Goal: Transaction & Acquisition: Purchase product/service

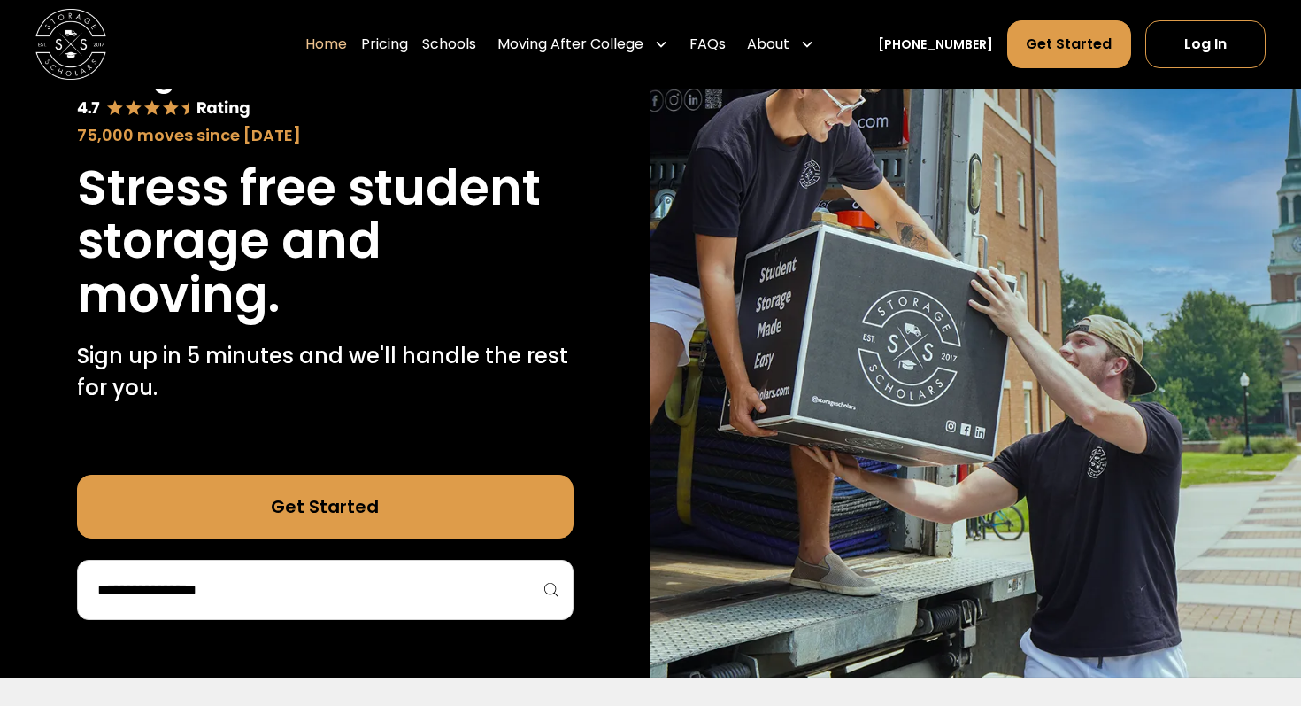
scroll to position [152, 0]
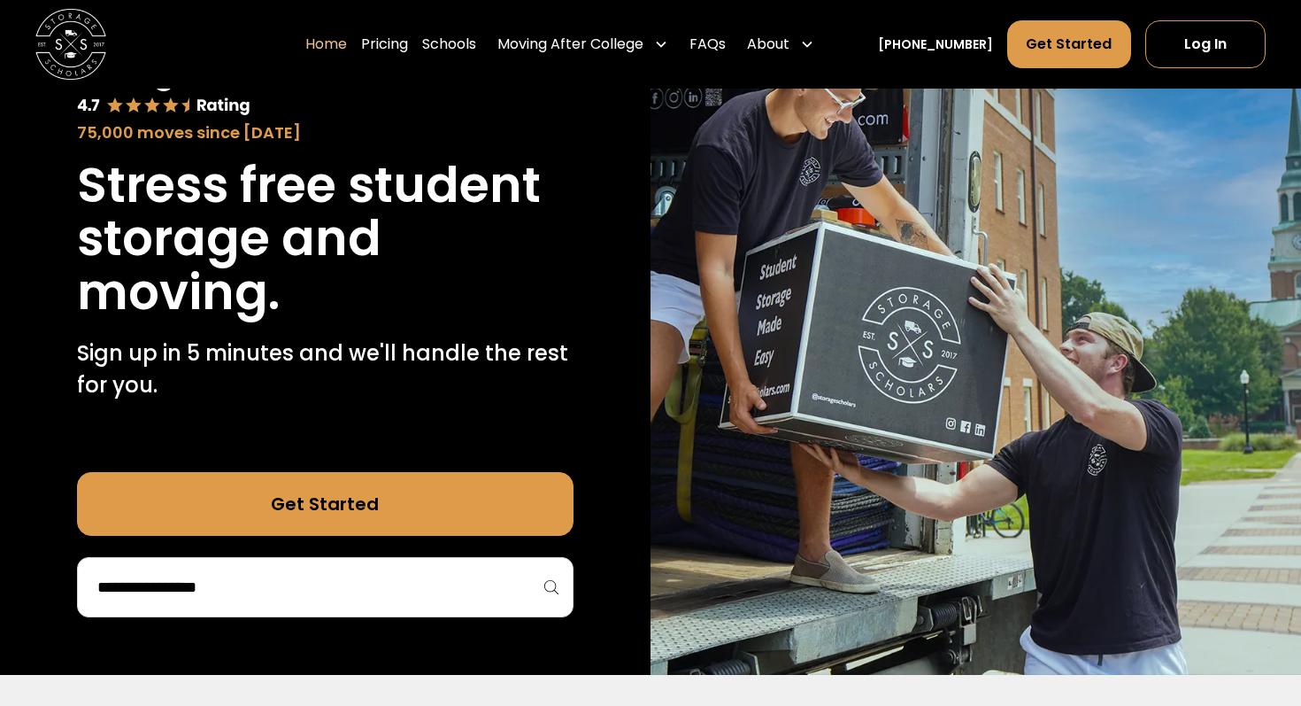
click at [447, 575] on input "search" at bounding box center [325, 587] width 459 height 30
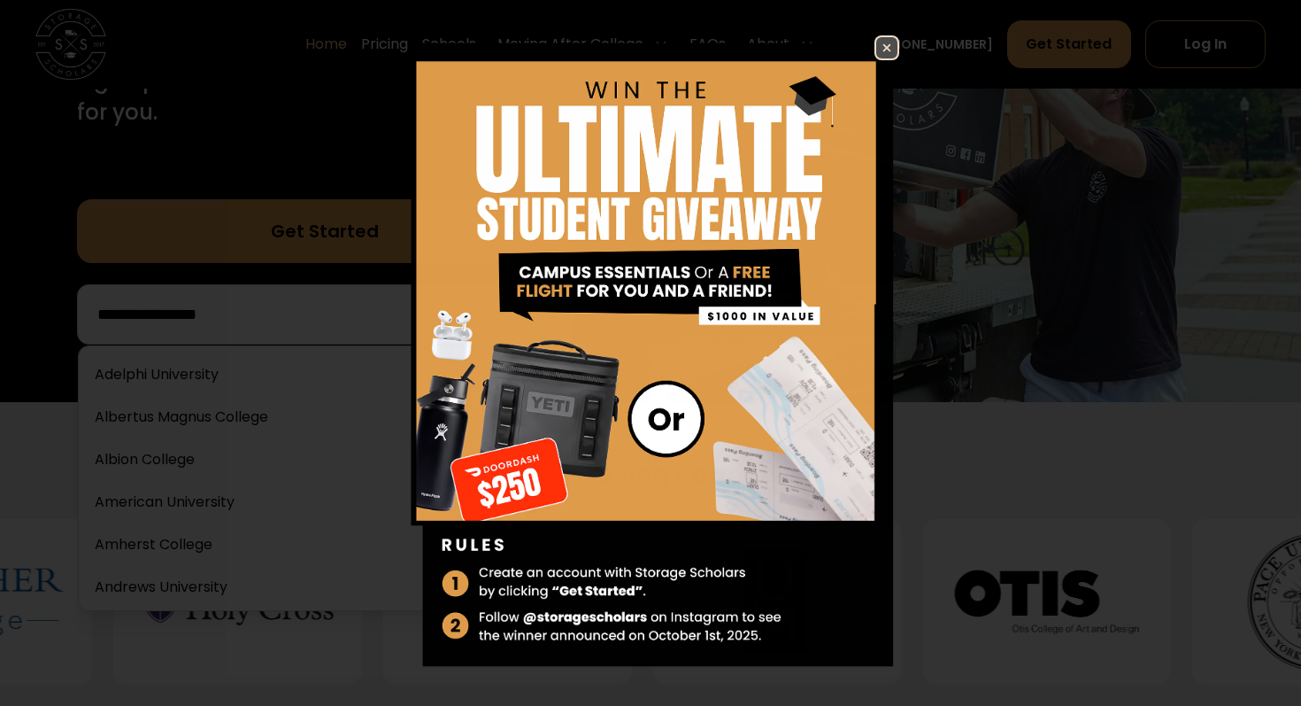
scroll to position [447, 0]
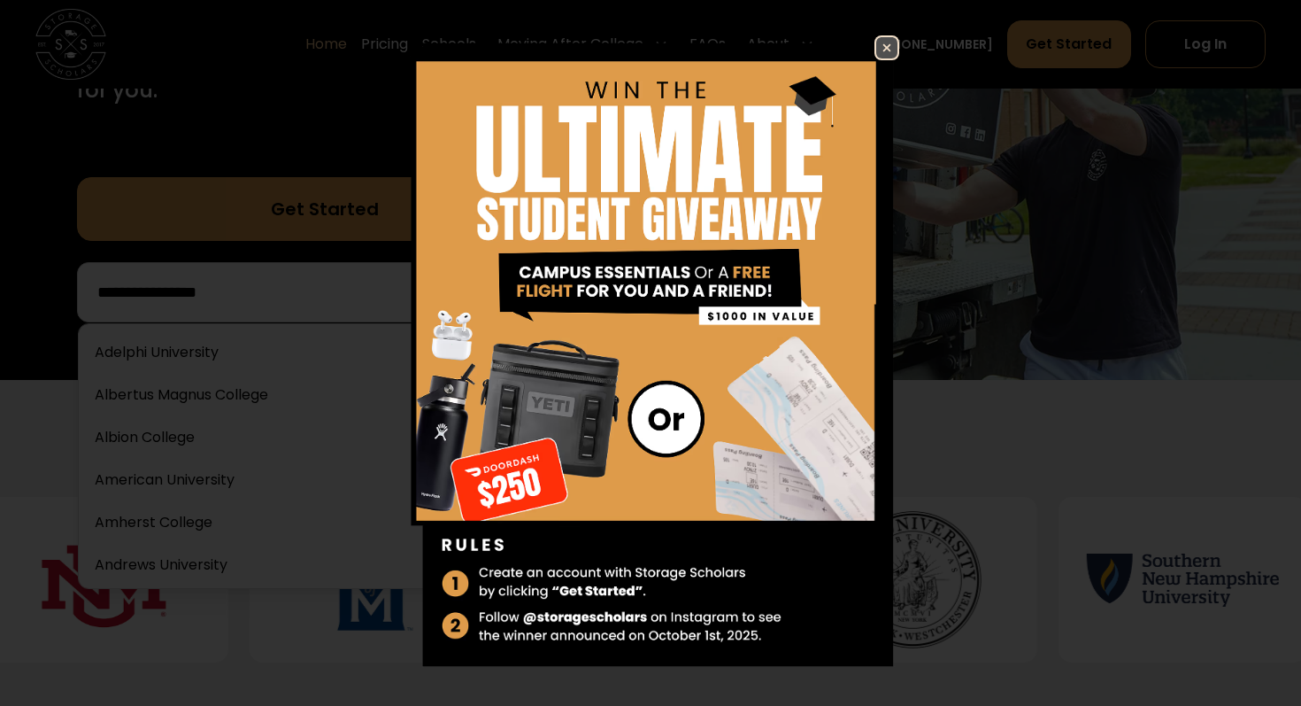
click at [892, 49] on img at bounding box center [886, 47] width 21 height 21
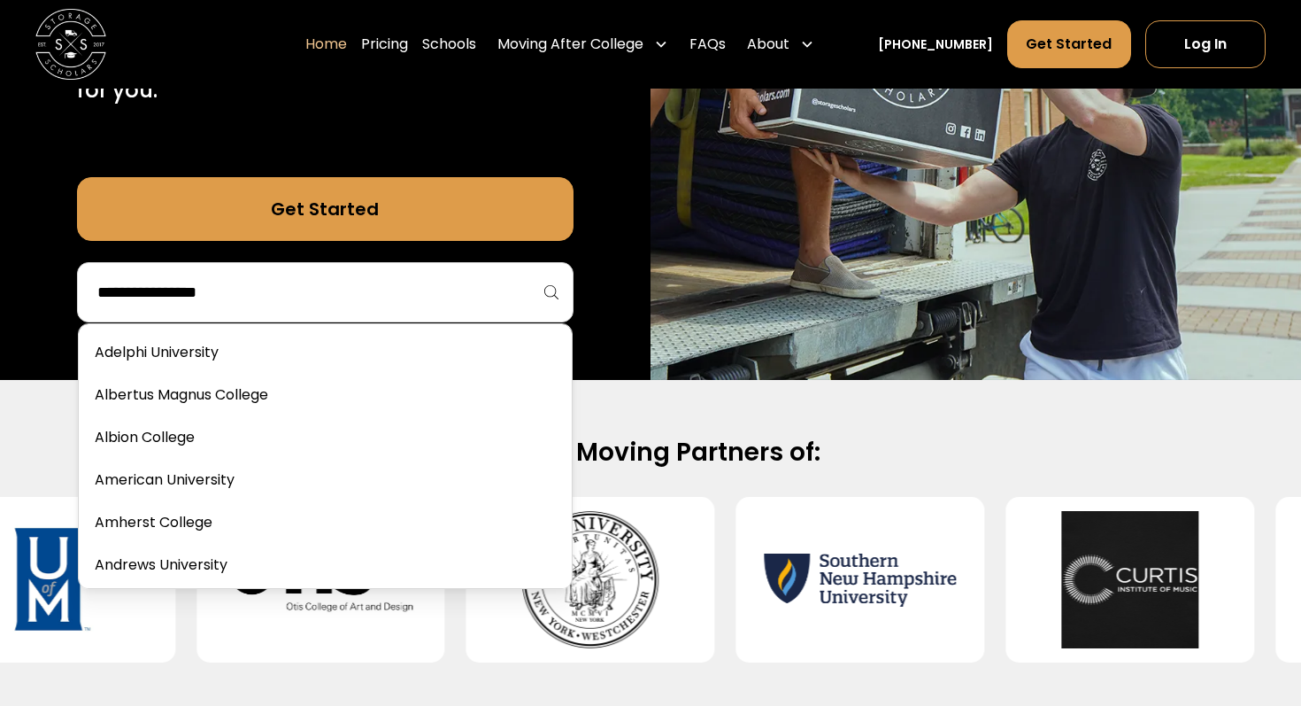
click at [341, 294] on input "search" at bounding box center [325, 292] width 459 height 30
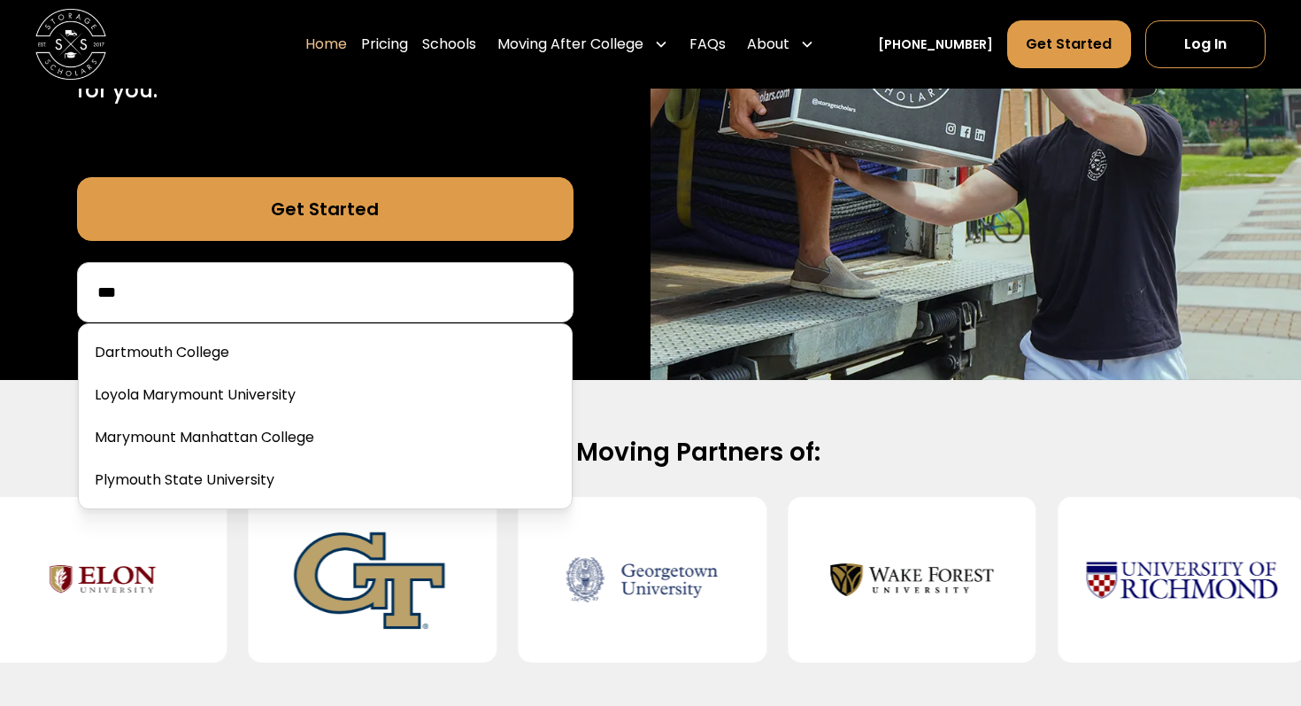
scroll to position [0, 0]
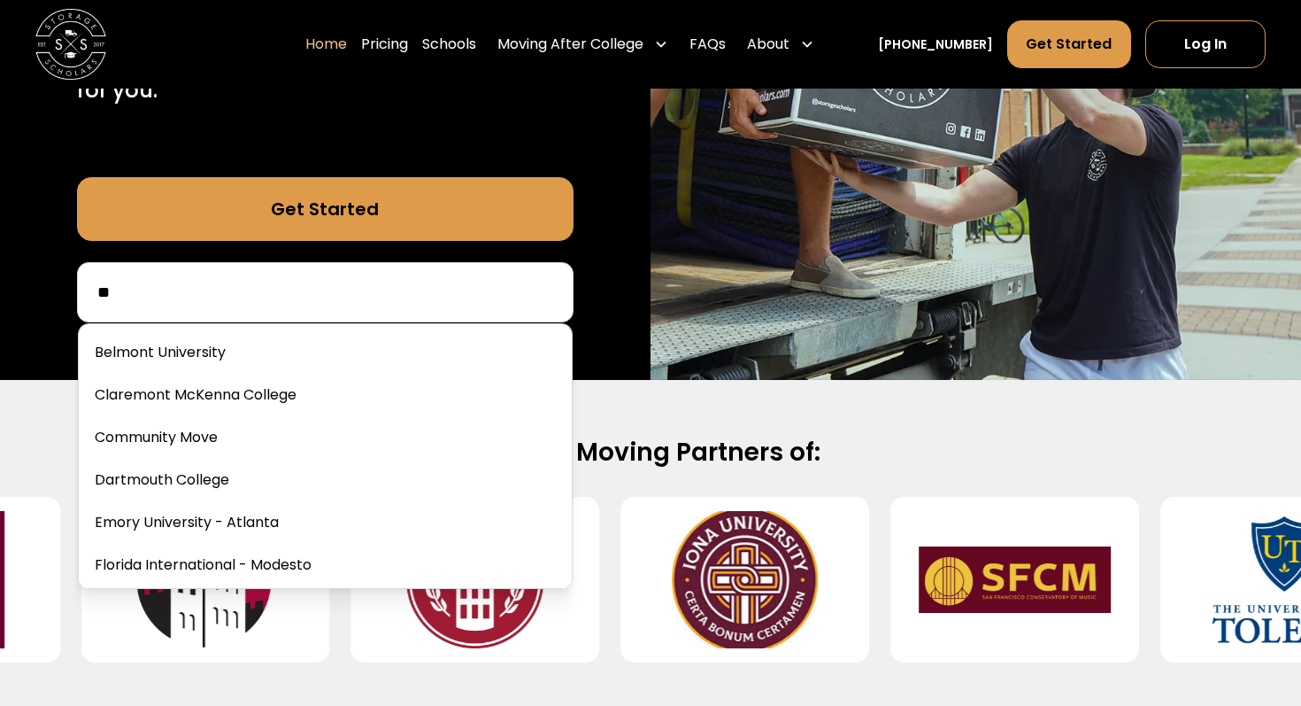
type input "*"
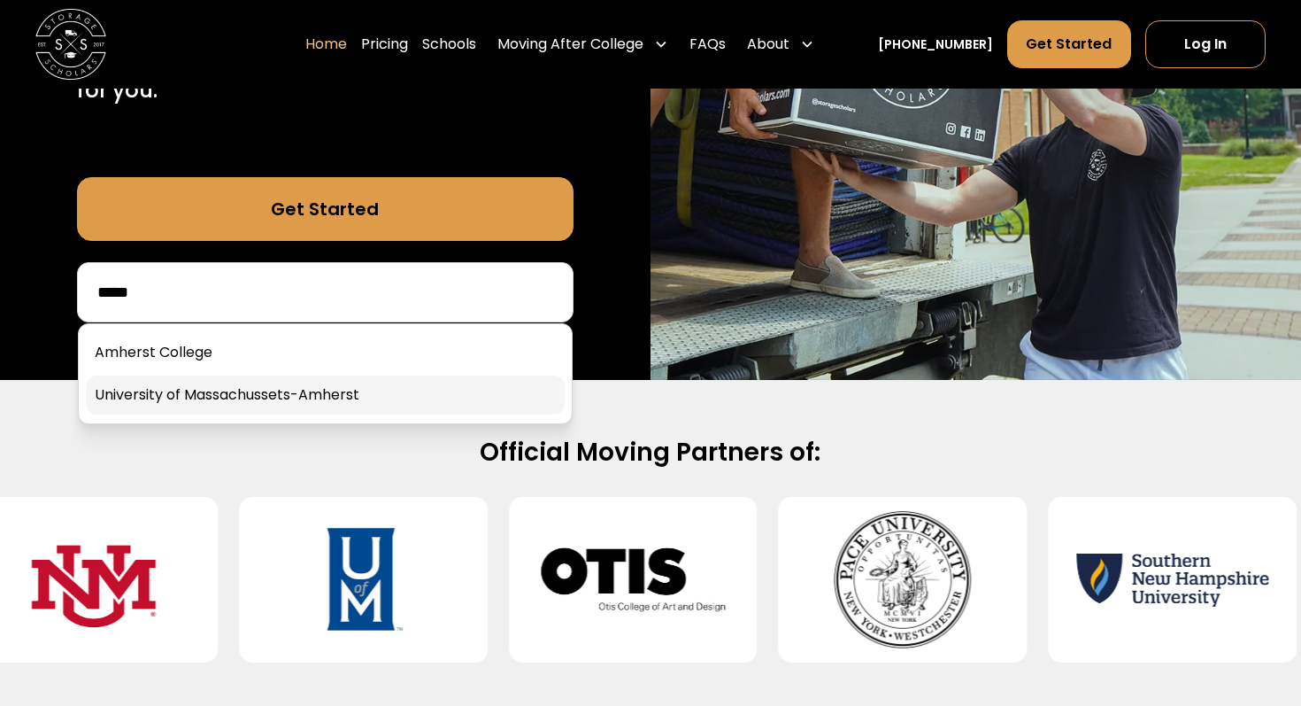
type input "*****"
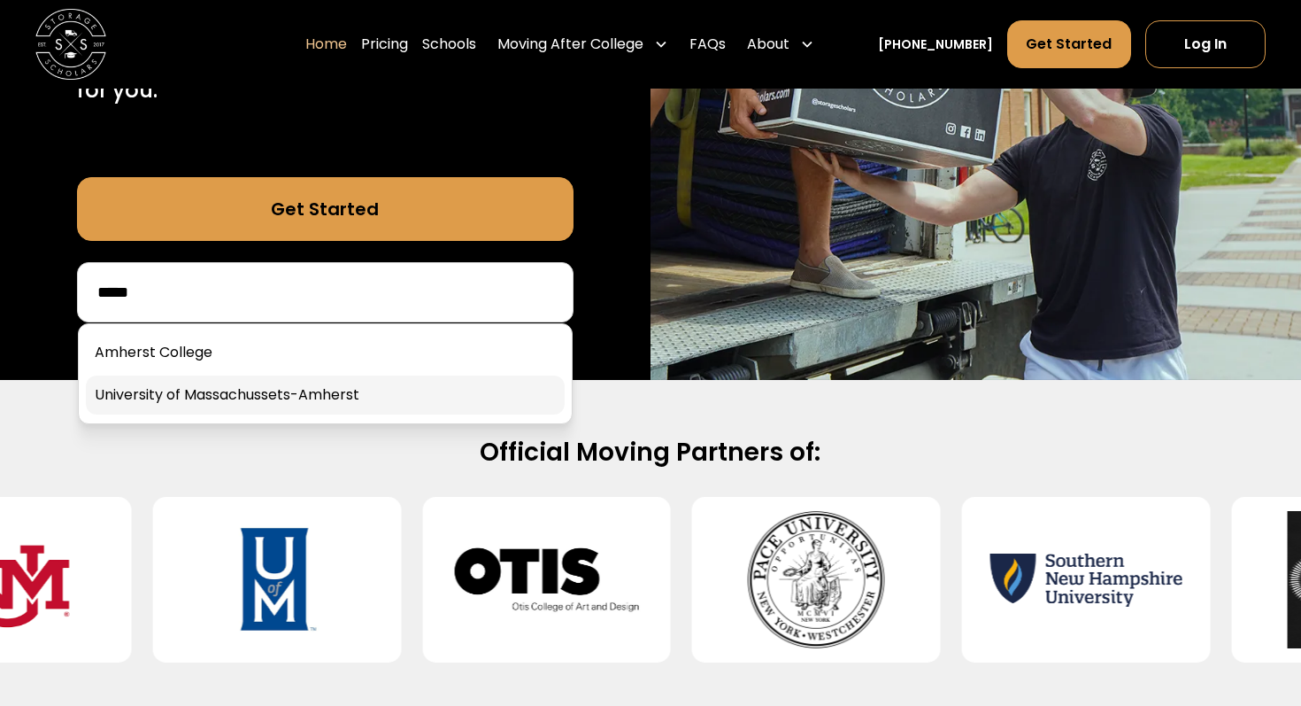
click at [336, 401] on link at bounding box center [325, 394] width 479 height 39
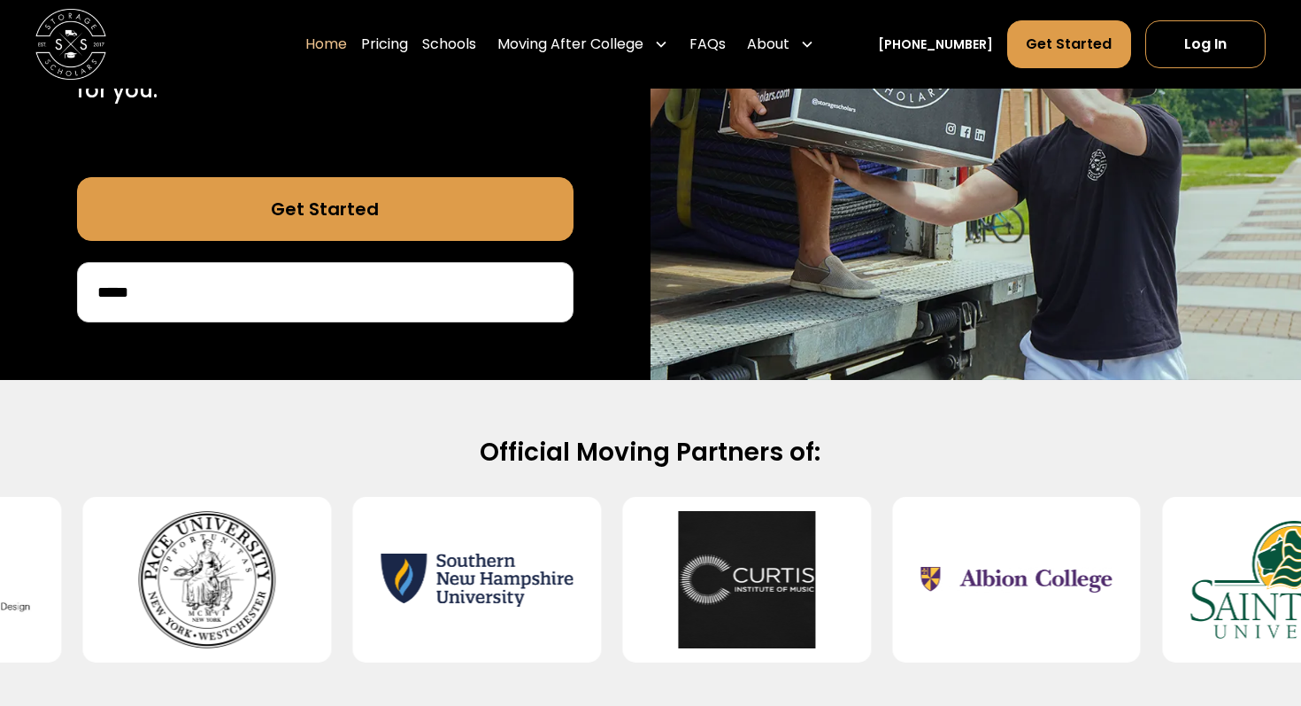
click at [313, 313] on div "*****" at bounding box center [325, 292] width 497 height 60
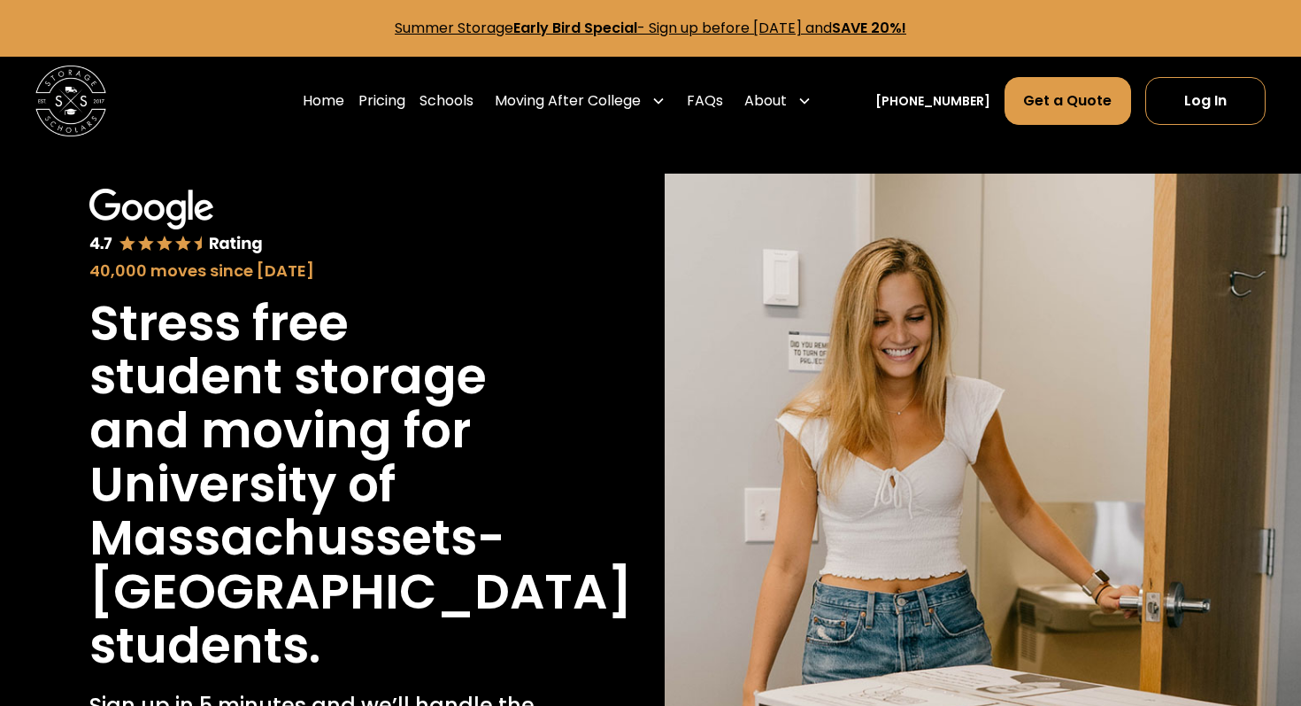
click at [286, 300] on h1 "Stress free student storage and moving for" at bounding box center [318, 377] width 459 height 161
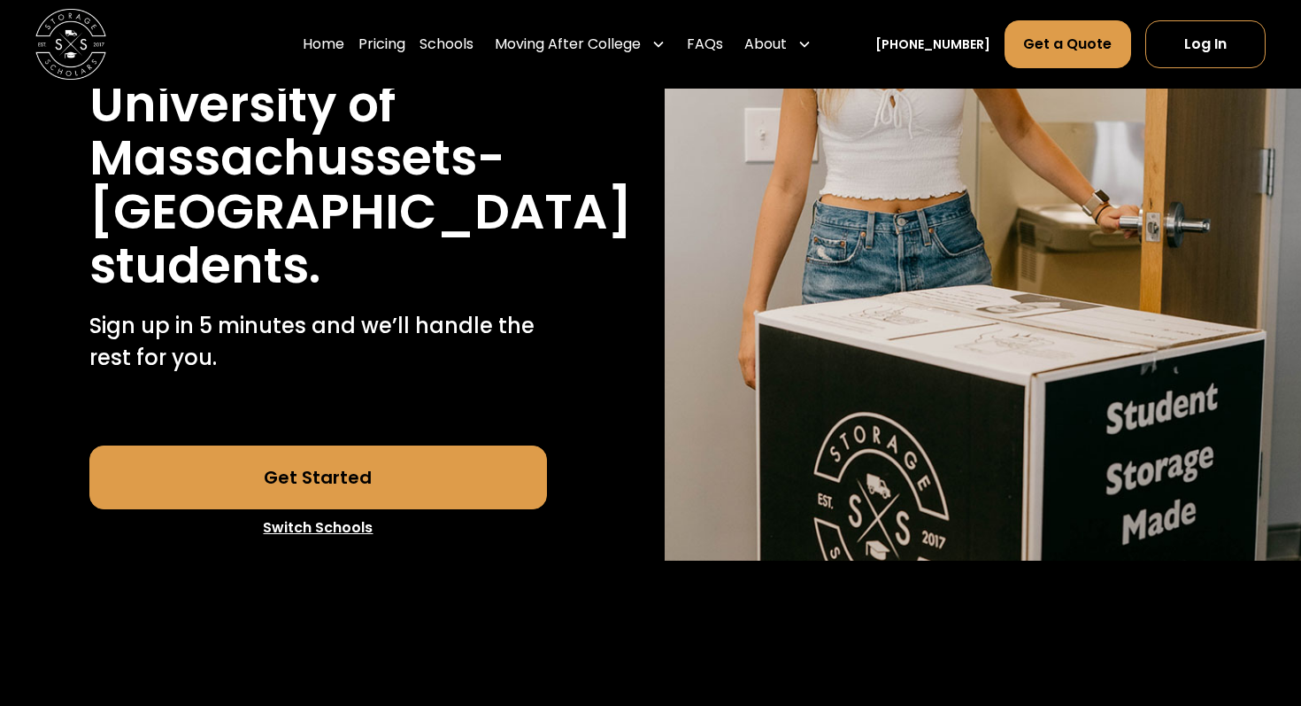
scroll to position [387, 0]
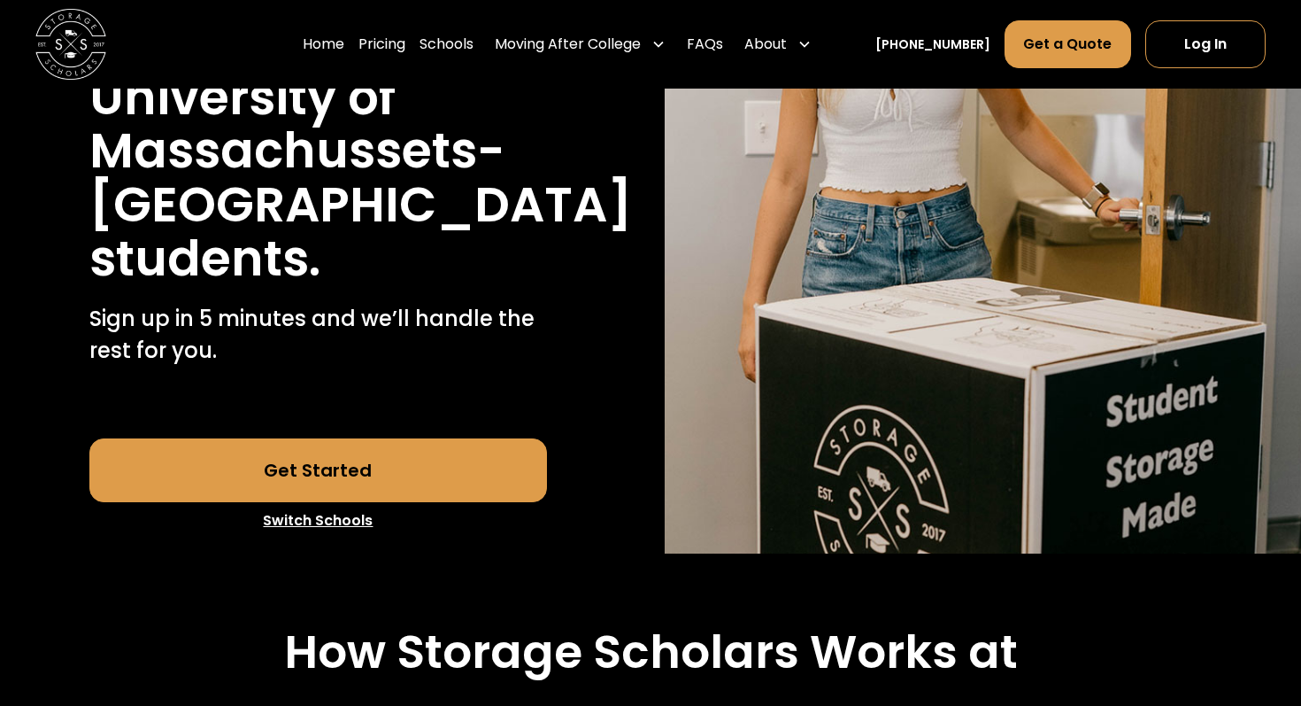
click at [404, 449] on link "Get Started" at bounding box center [318, 470] width 459 height 64
